Goal: Transaction & Acquisition: Book appointment/travel/reservation

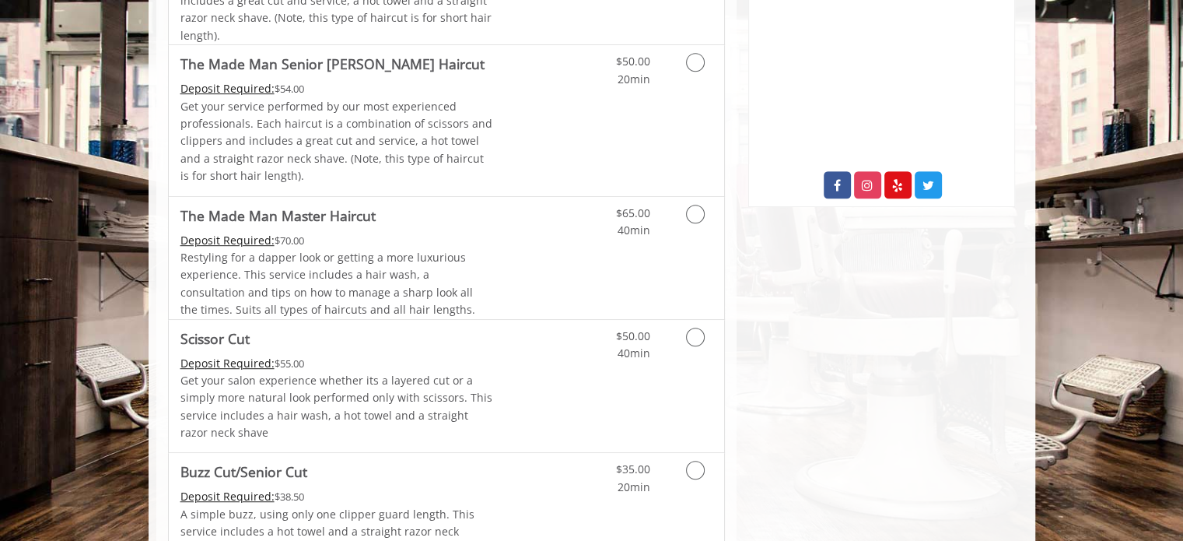
scroll to position [786, 0]
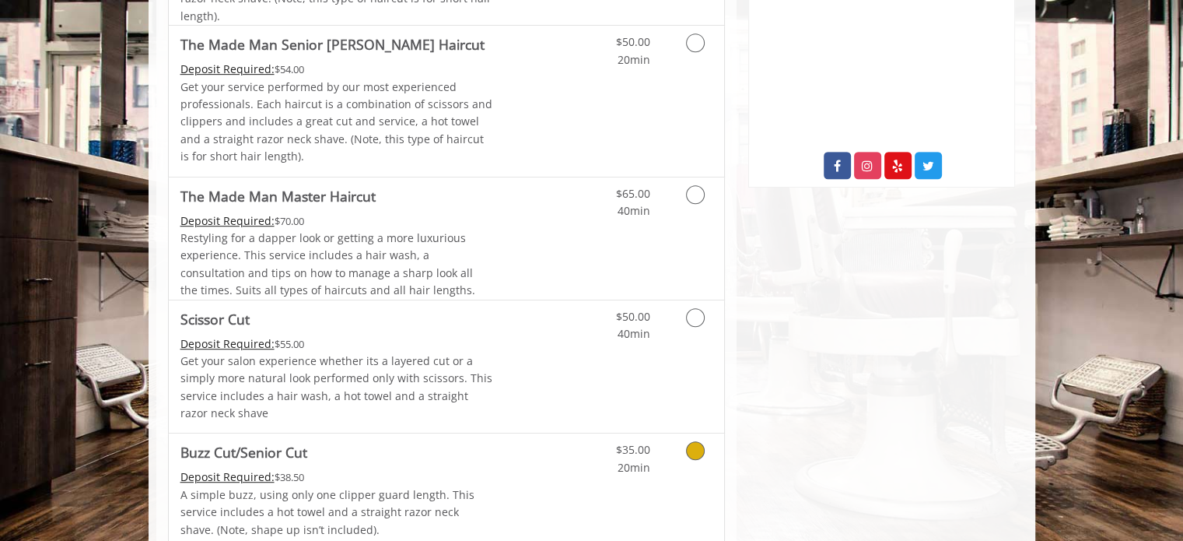
click at [693, 445] on icon "Grooming services" at bounding box center [695, 450] width 19 height 19
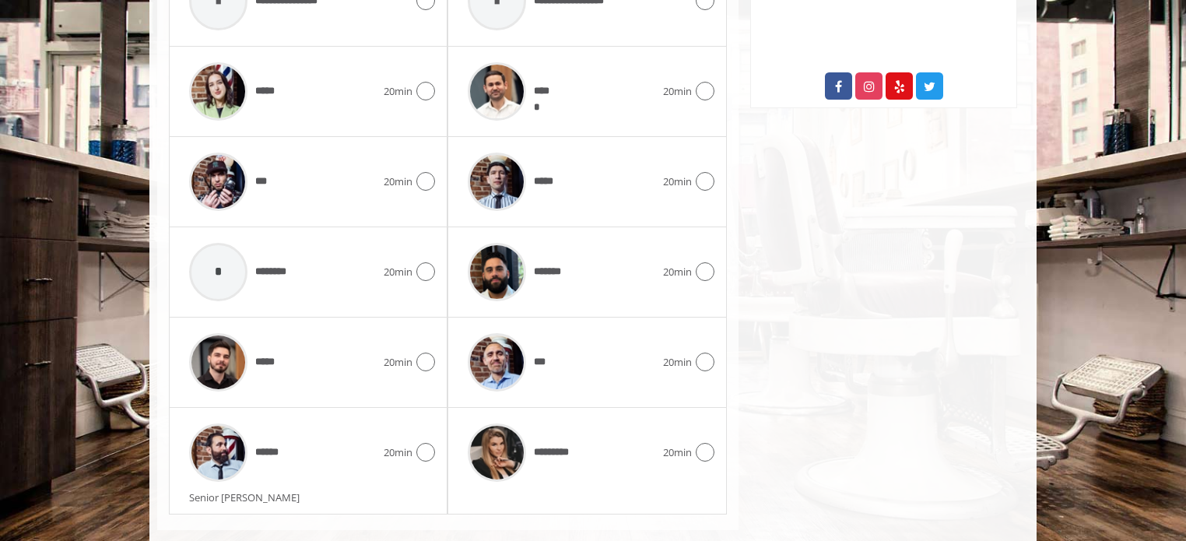
scroll to position [888, 0]
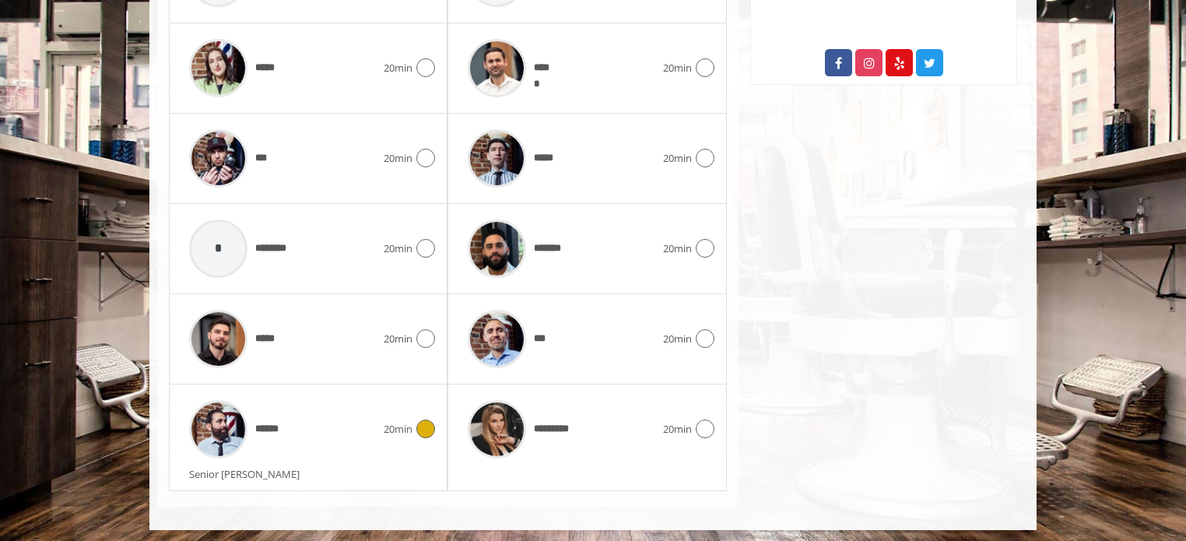
click at [420, 425] on icon at bounding box center [425, 428] width 19 height 19
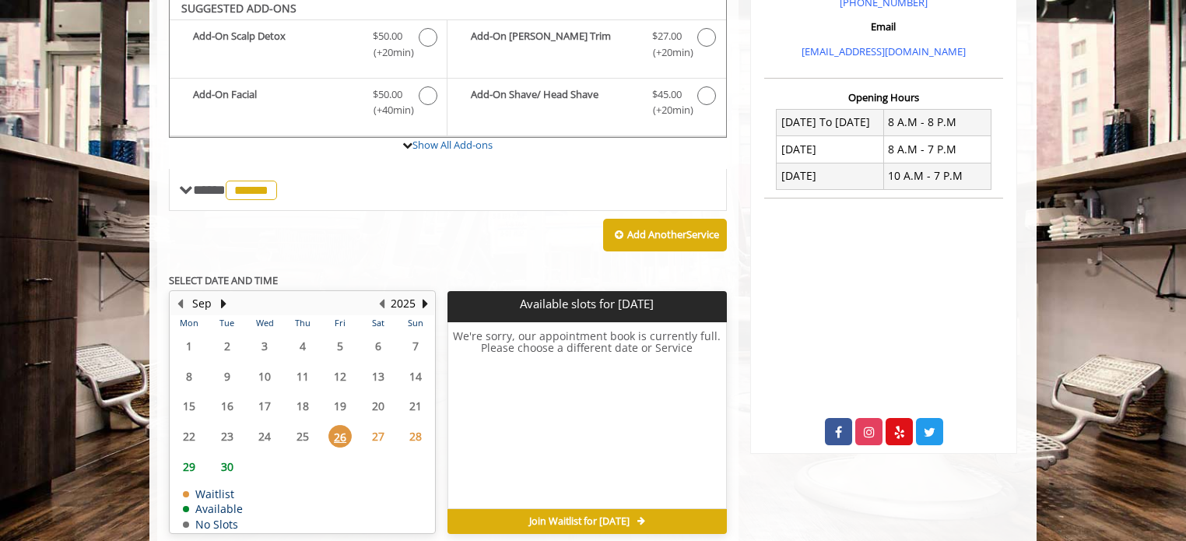
scroll to position [513, 0]
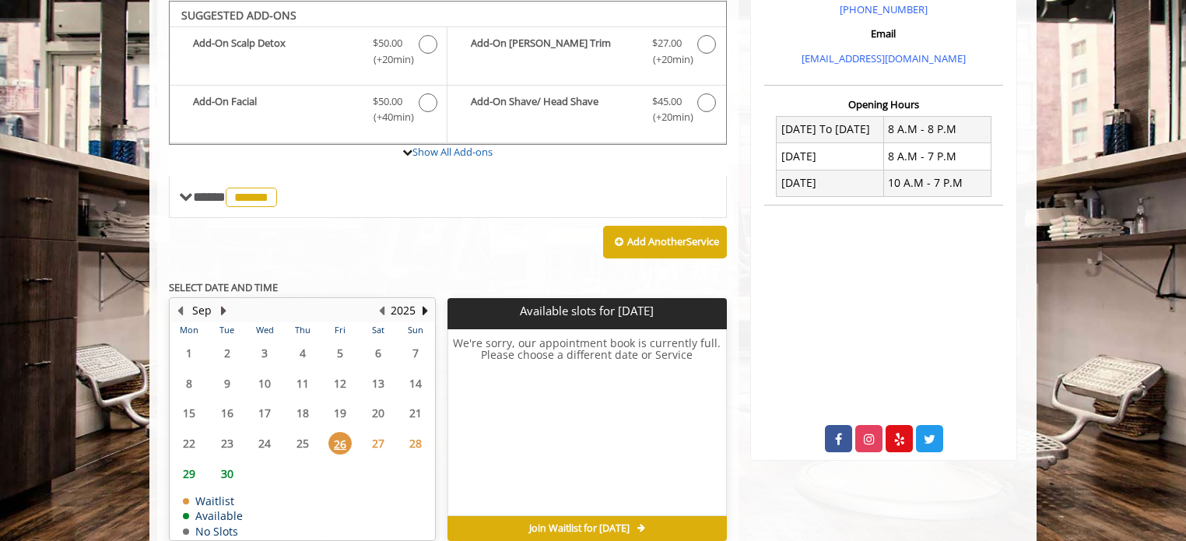
click at [224, 302] on button "Next Month" at bounding box center [223, 310] width 12 height 17
click at [297, 349] on span "2" at bounding box center [302, 353] width 23 height 23
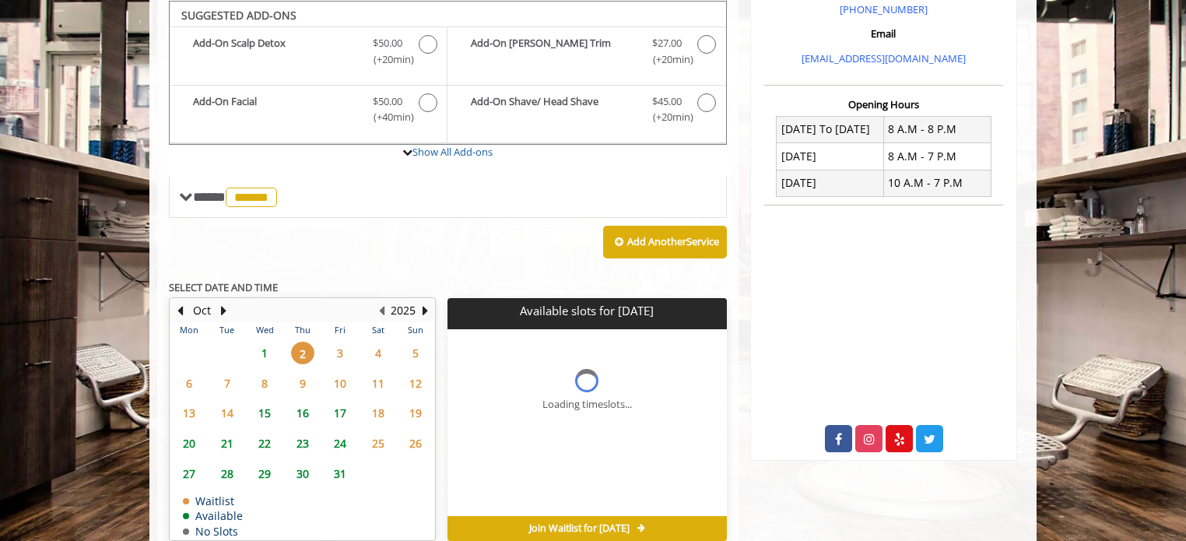
scroll to position [586, 0]
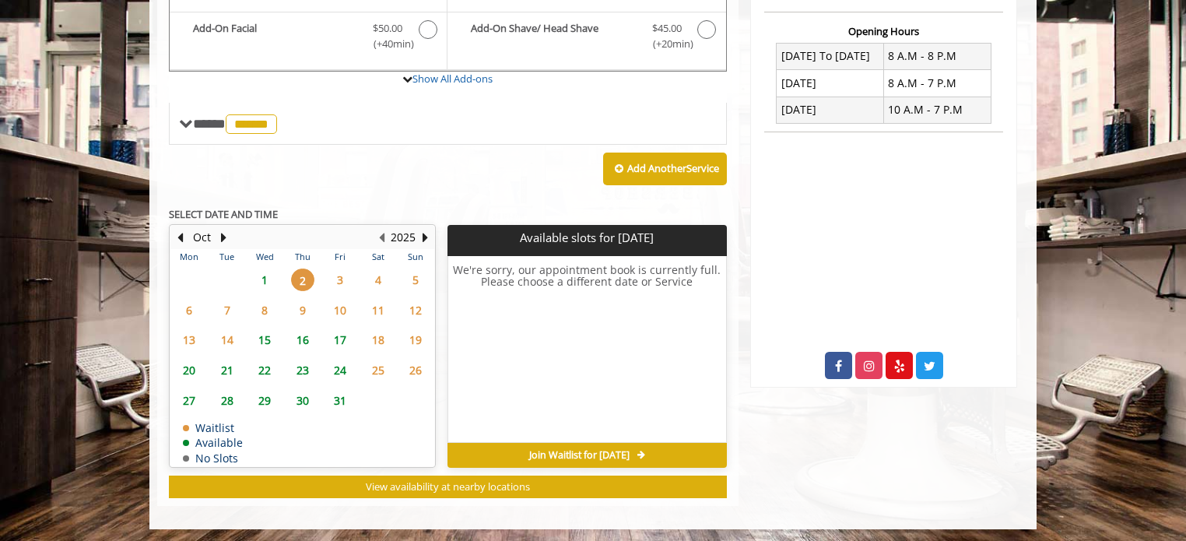
click at [261, 276] on span "1" at bounding box center [264, 279] width 23 height 23
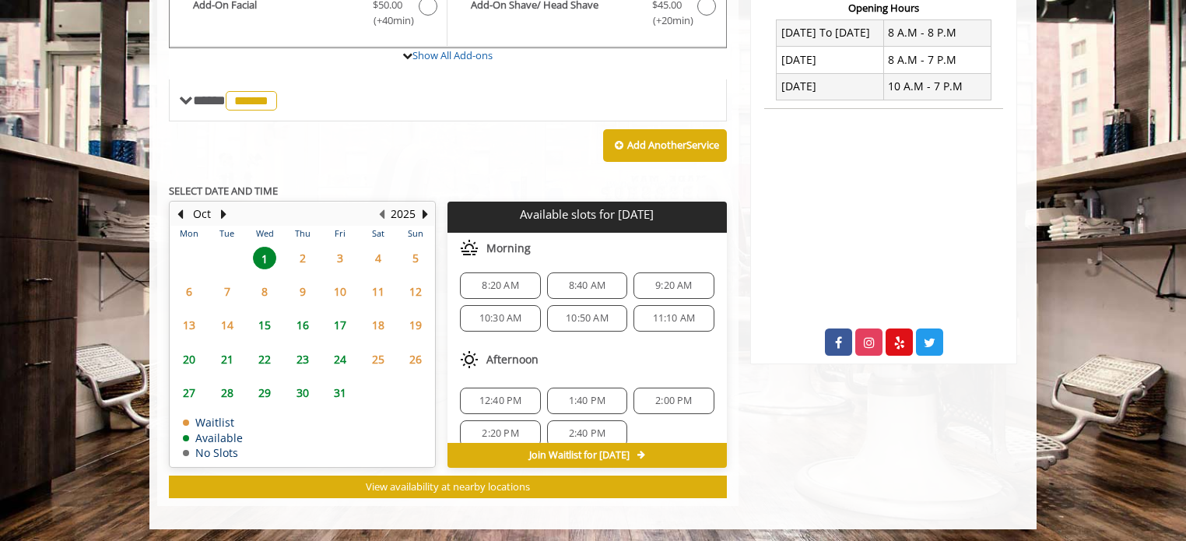
scroll to position [0, 0]
click at [189, 208] on div "Oct" at bounding box center [201, 214] width 31 height 20
click at [183, 210] on button "Previous Month" at bounding box center [179, 213] width 12 height 17
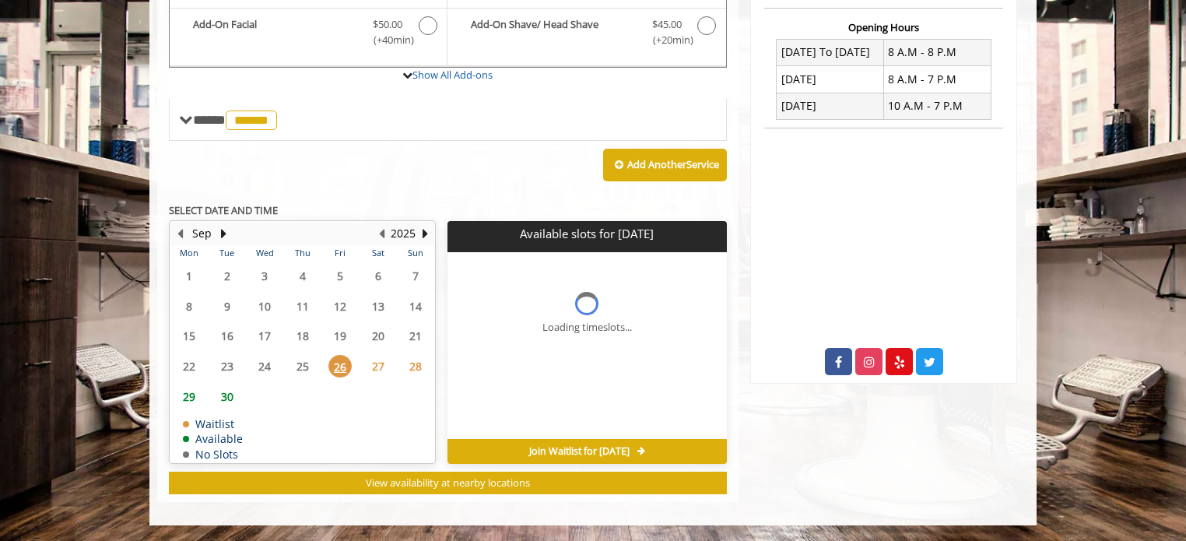
scroll to position [586, 0]
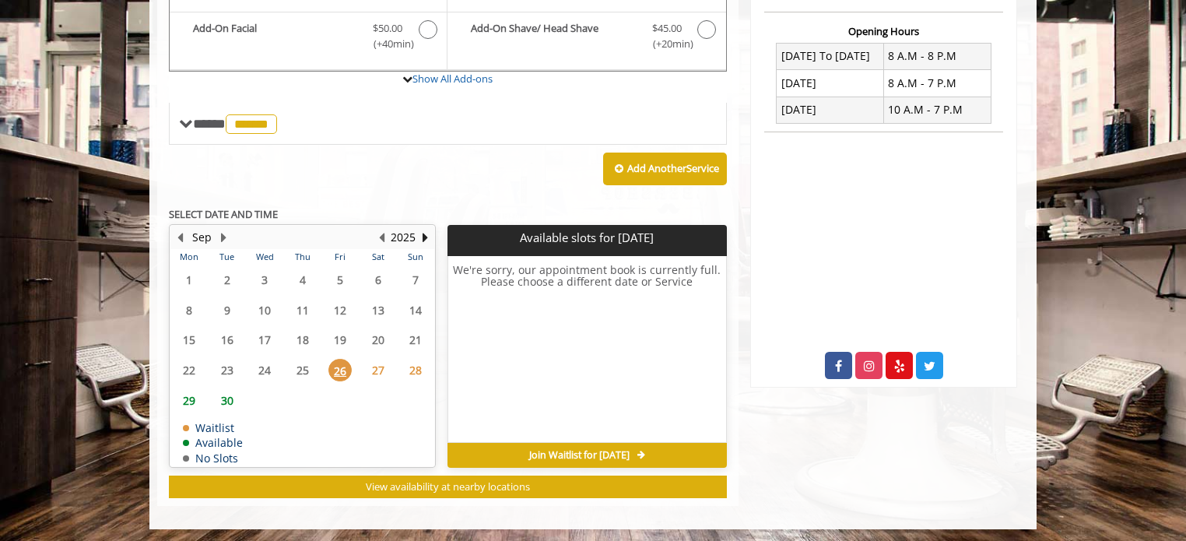
click at [227, 394] on table "Mon Tue Wed Thu Fri Sat Sun 1 2 3 4 5 6 7 8 9 10 11 12 13 14 15 16 17 18 19 20 …" at bounding box center [302, 357] width 264 height 217
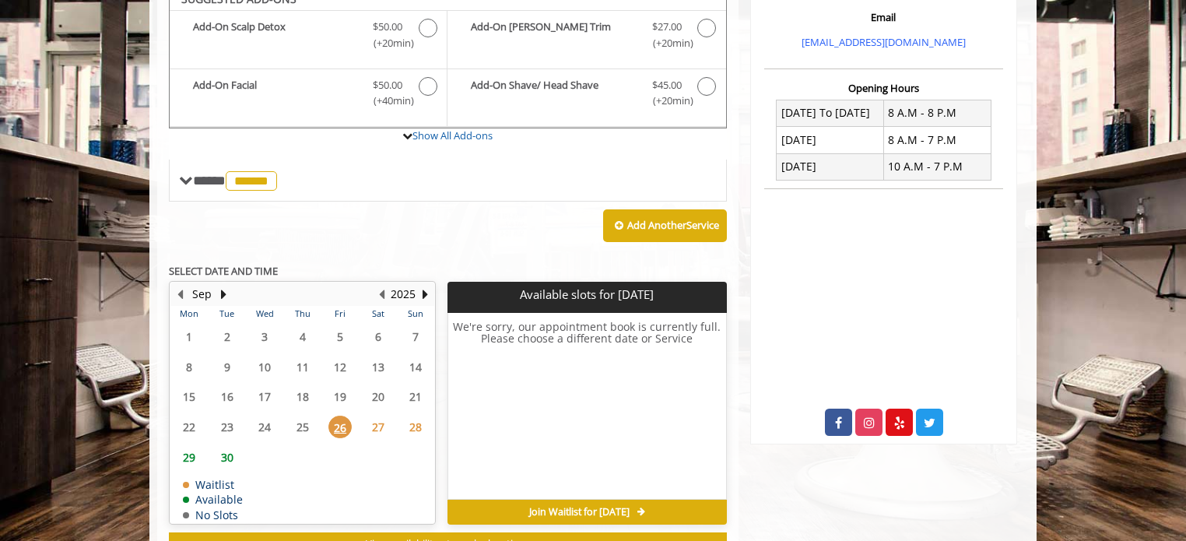
scroll to position [513, 0]
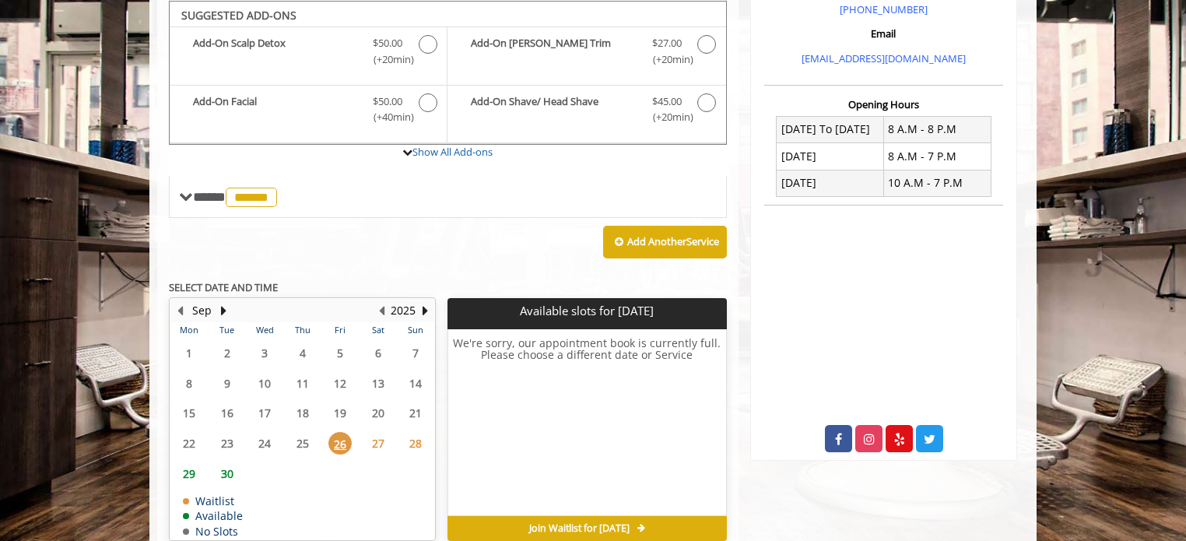
click at [228, 469] on span "30" at bounding box center [227, 473] width 23 height 23
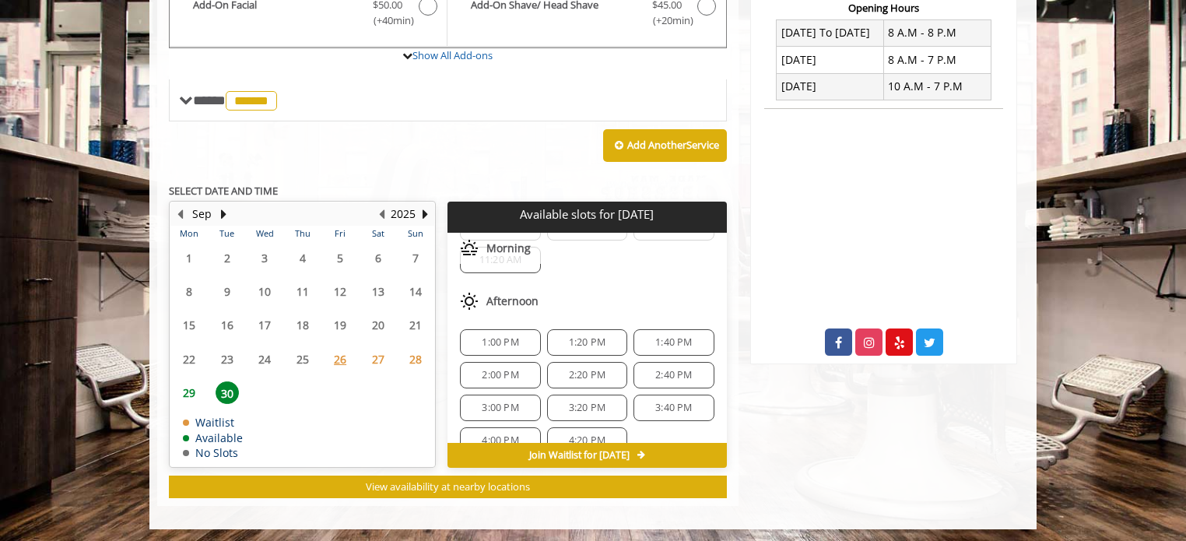
scroll to position [156, 0]
